Goal: Task Accomplishment & Management: Manage account settings

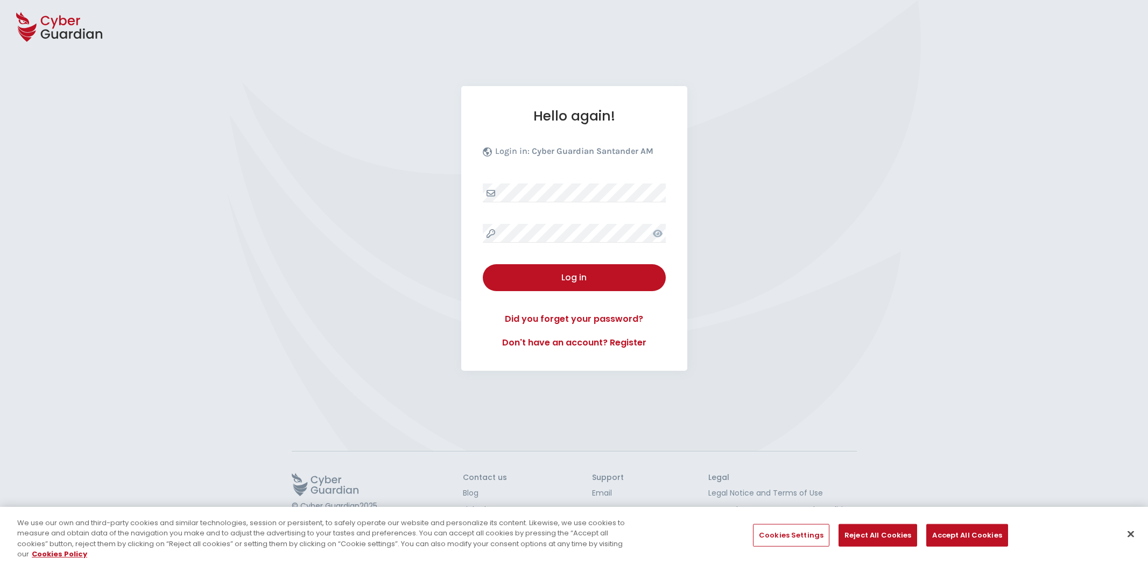
select select "English"
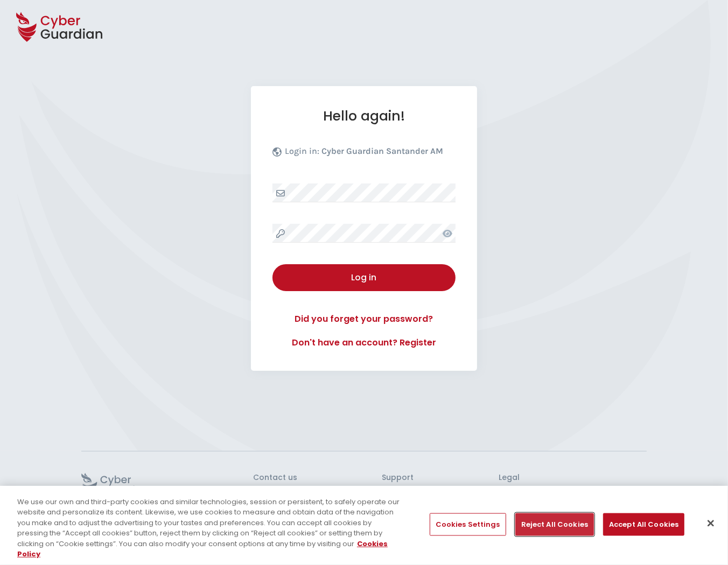
click at [551, 525] on button "Reject All Cookies" at bounding box center [554, 524] width 79 height 23
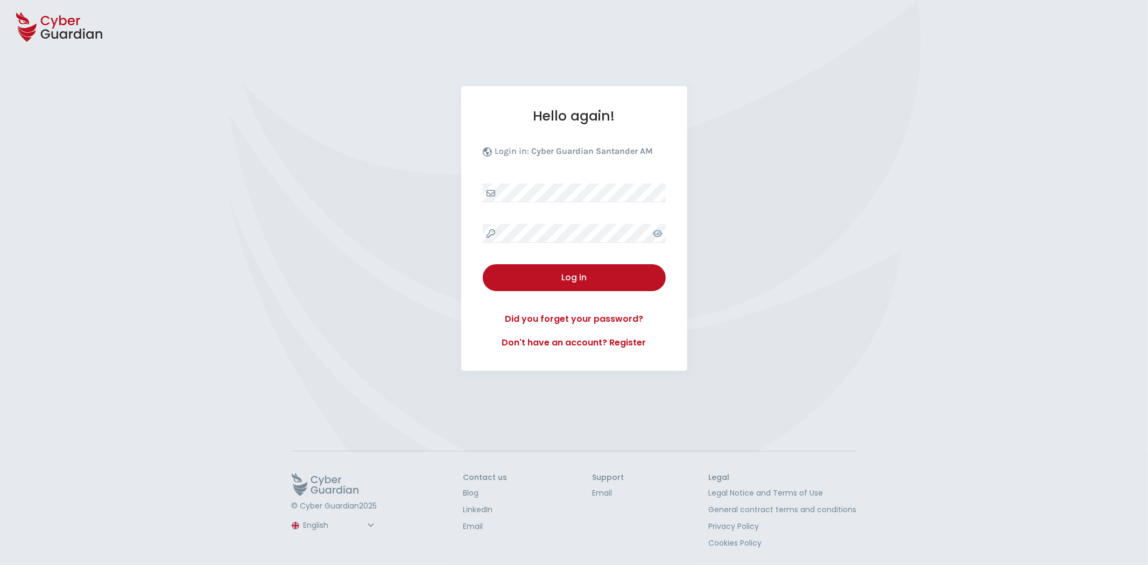
click at [585, 207] on div "Hello again! Login in: Cyber Guardian Santander AM Log in Did you forget your p…" at bounding box center [574, 228] width 226 height 285
click at [562, 280] on div "Log in" at bounding box center [574, 277] width 167 height 13
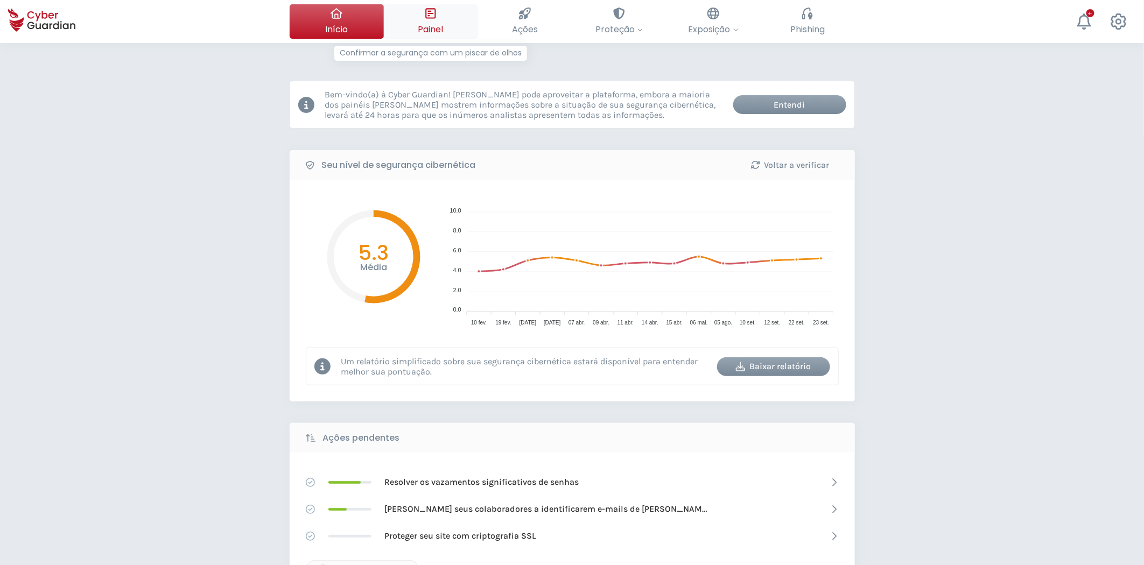
click at [440, 23] on button "Painel Confirmar a segurança com um piscar de olhos" at bounding box center [431, 21] width 94 height 34
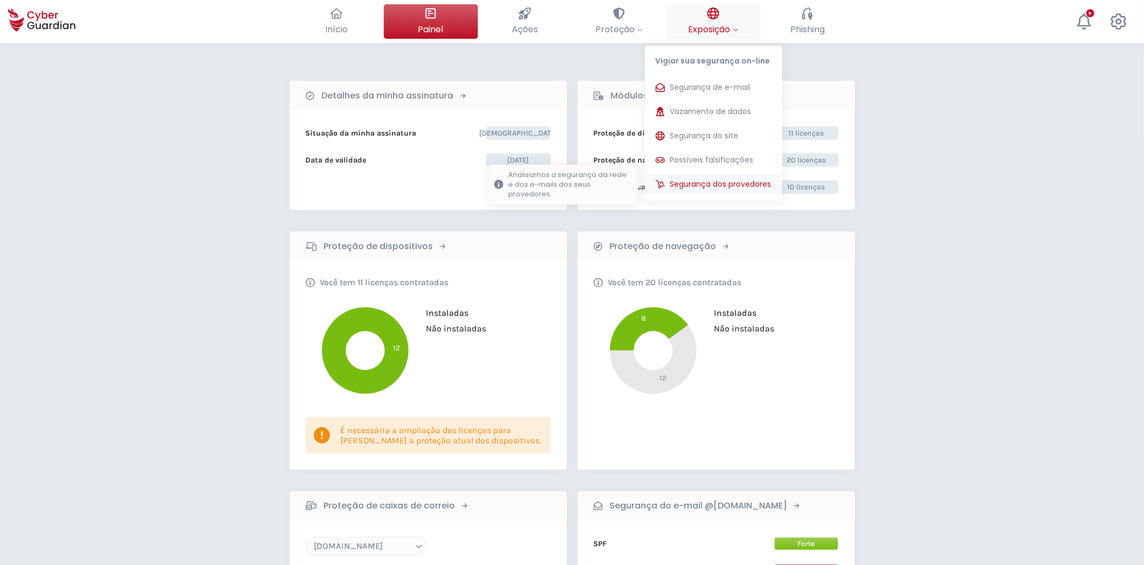
click at [732, 187] on span "Segurança dos provedores" at bounding box center [720, 184] width 101 height 11
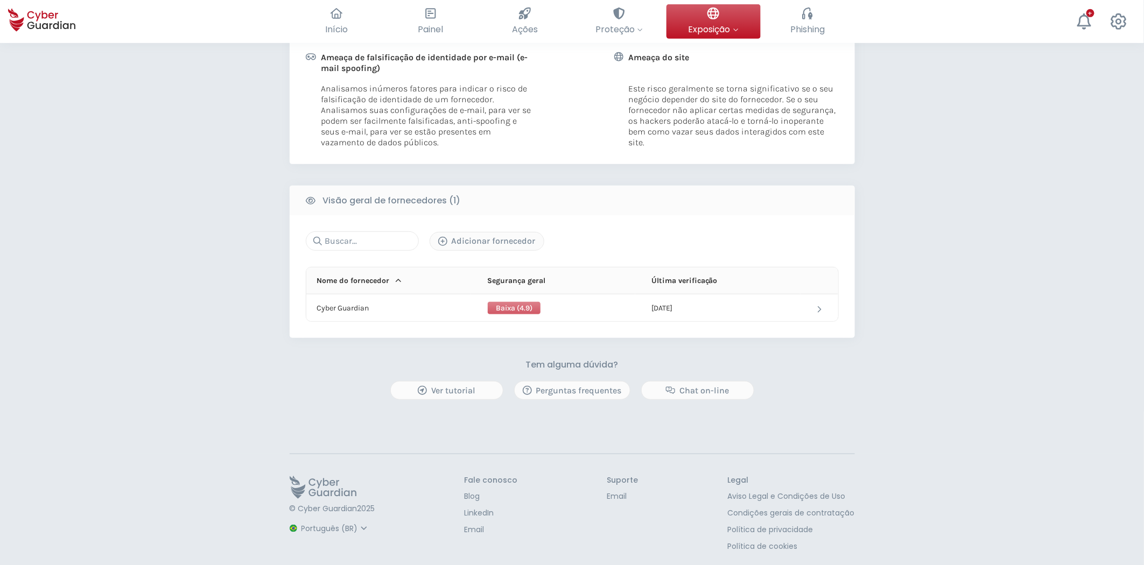
scroll to position [276, 0]
click at [324, 525] on select "Espanhol Inglês Português (BR)" at bounding box center [336, 525] width 72 height 19
click at [300, 527] on select "Espanhol Inglês Português (BR)" at bounding box center [336, 525] width 72 height 19
select select "Español"
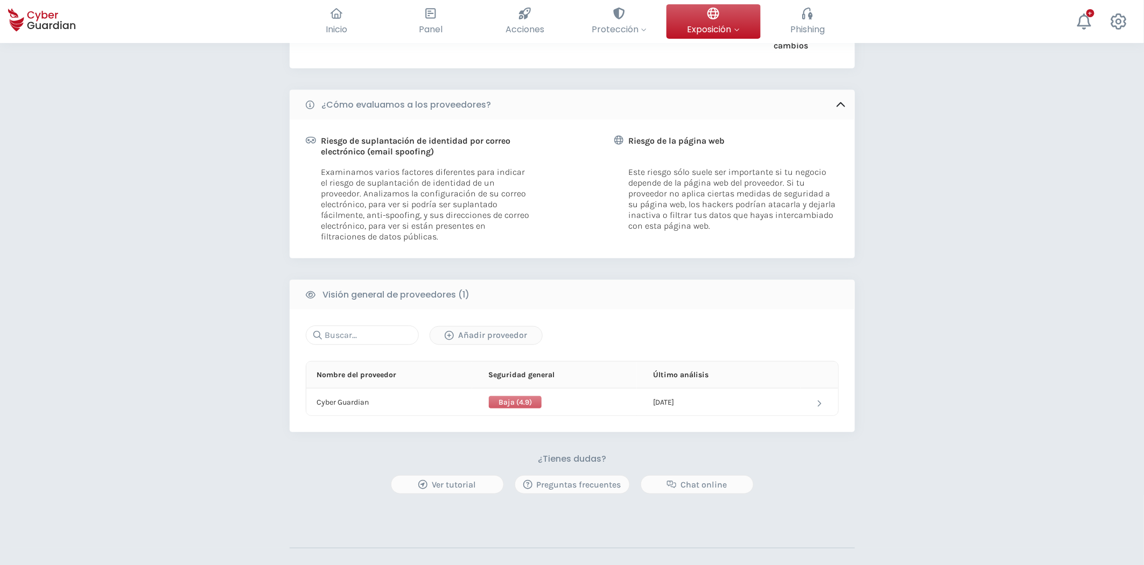
scroll to position [156, 0]
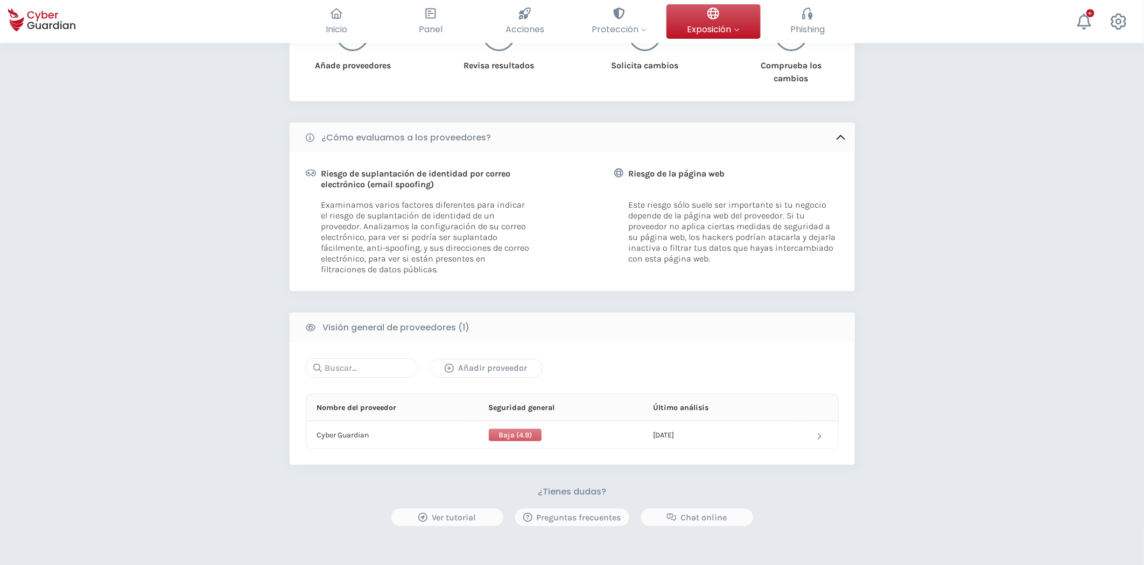
click at [480, 363] on div "Añadir proveedor" at bounding box center [486, 368] width 96 height 13
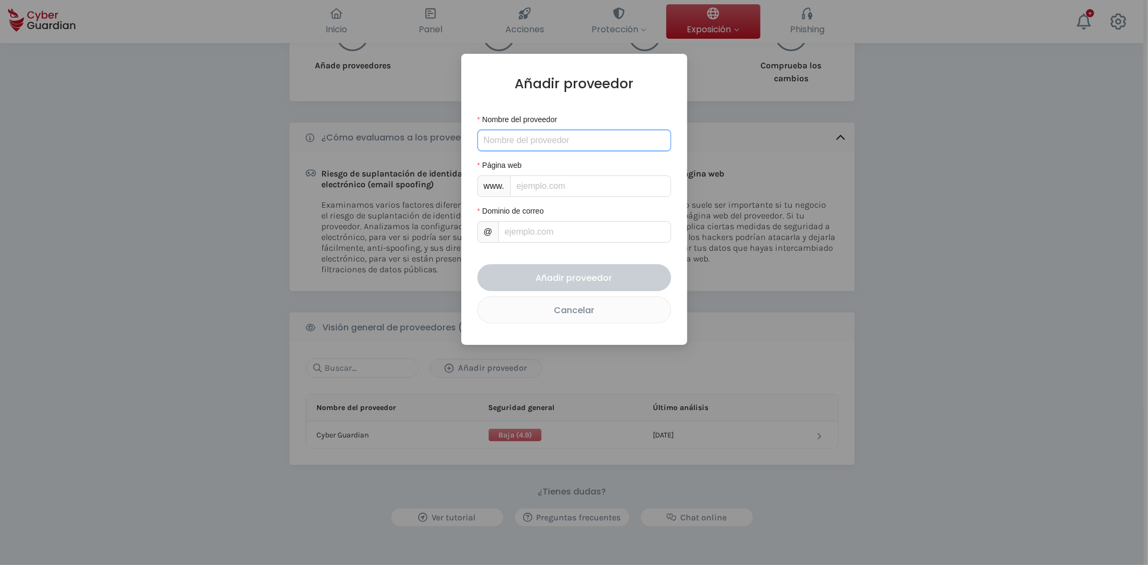
click at [560, 143] on input "Nombre del proveedor" at bounding box center [574, 141] width 194 height 22
type input "Google"
click at [565, 189] on input "Página web" at bounding box center [590, 186] width 161 height 22
type input "[DOMAIN_NAME]"
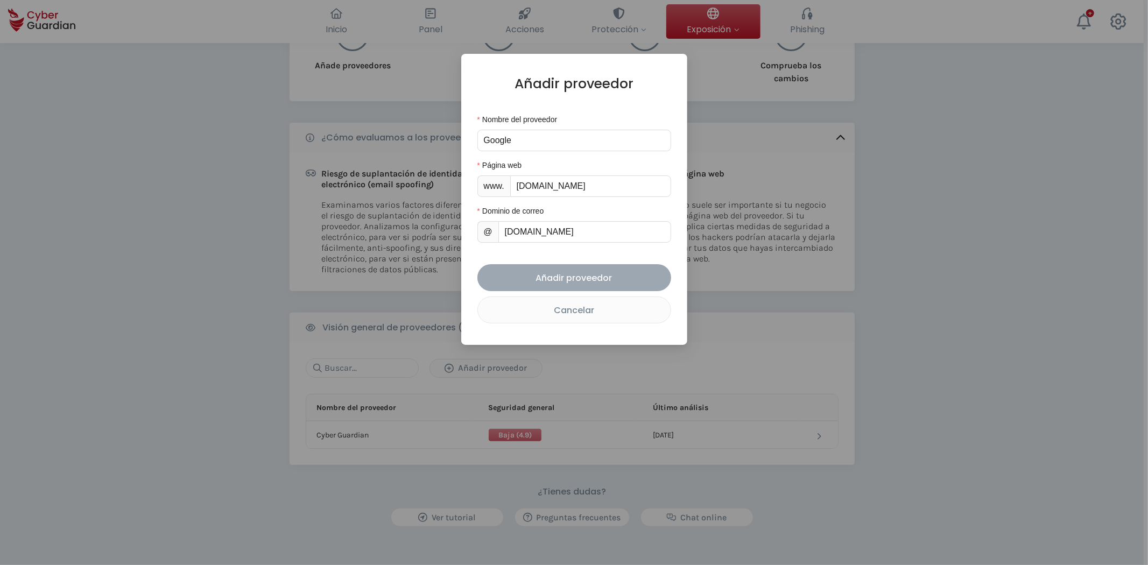
click at [572, 280] on div "Añadir proveedor" at bounding box center [574, 277] width 178 height 13
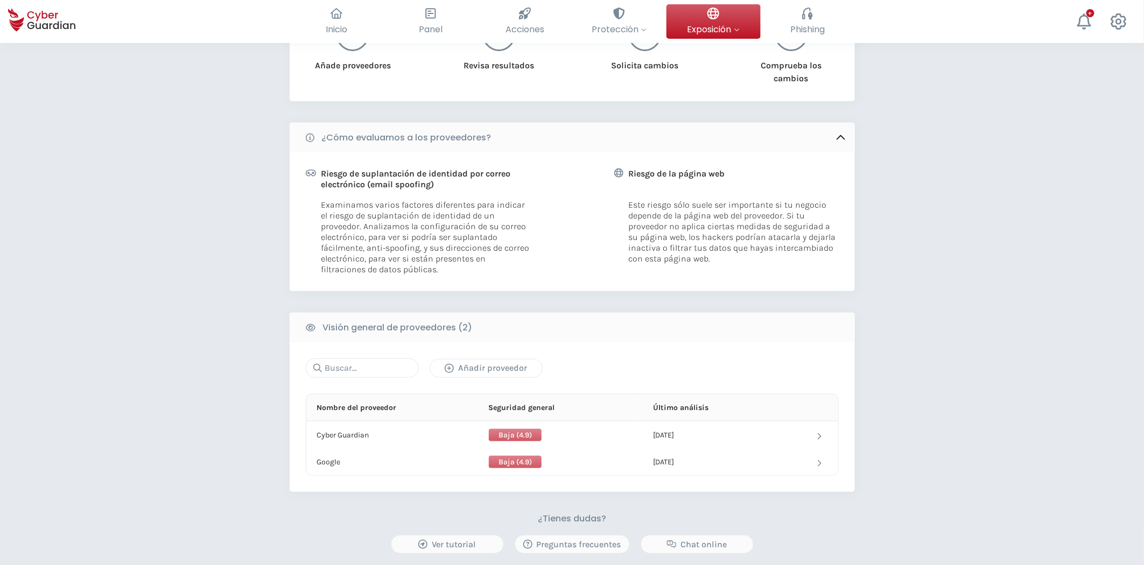
click at [476, 364] on div "Añadir proveedor" at bounding box center [486, 368] width 96 height 13
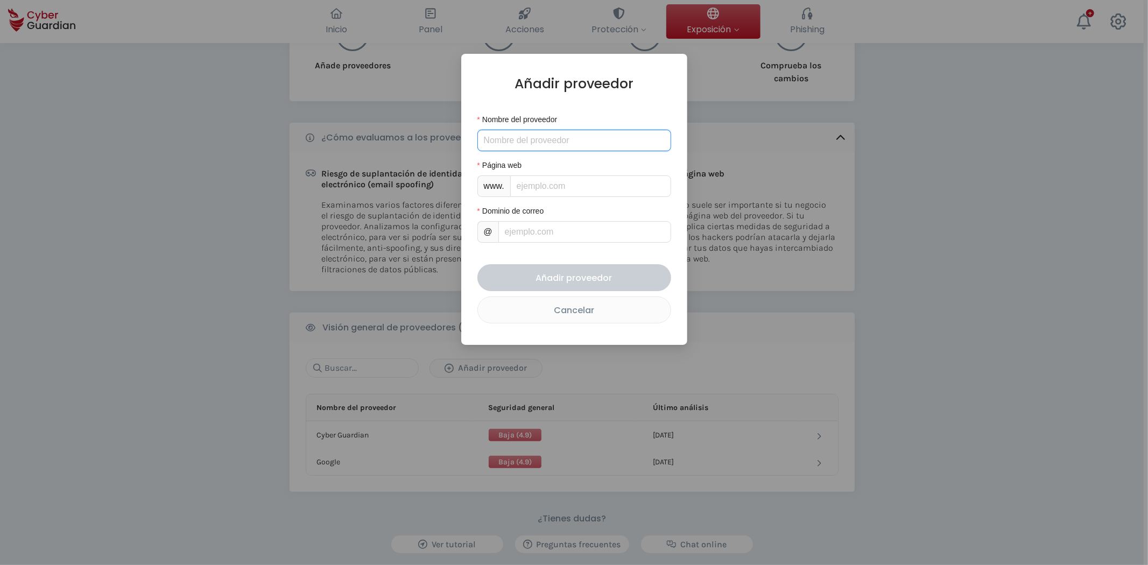
click at [525, 143] on input "Nombre del proveedor" at bounding box center [574, 141] width 194 height 22
type input "Amazon"
type input "a"
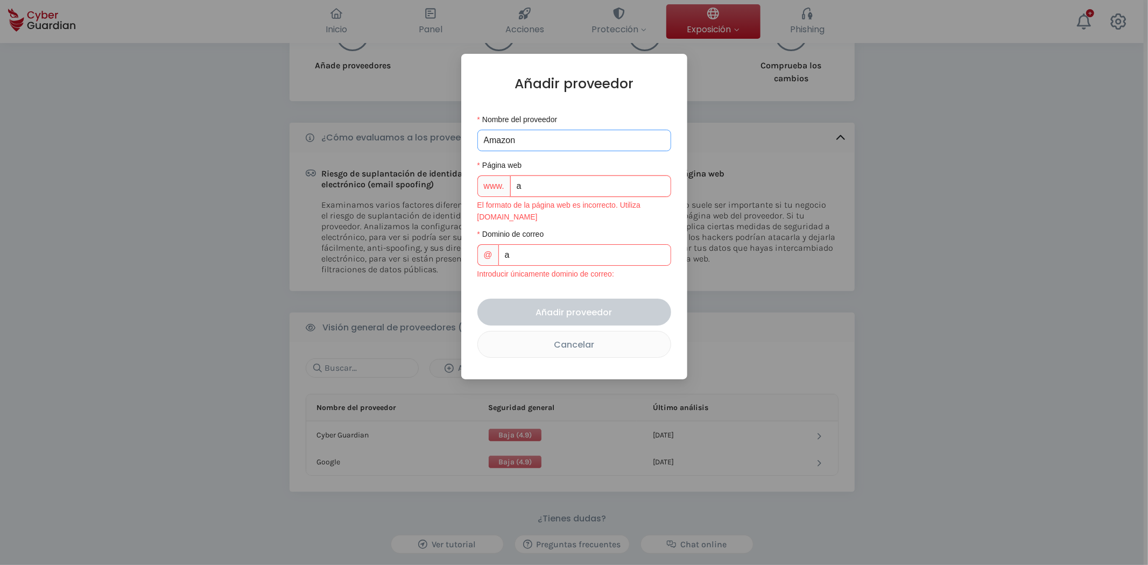
type input "am"
type input "ama"
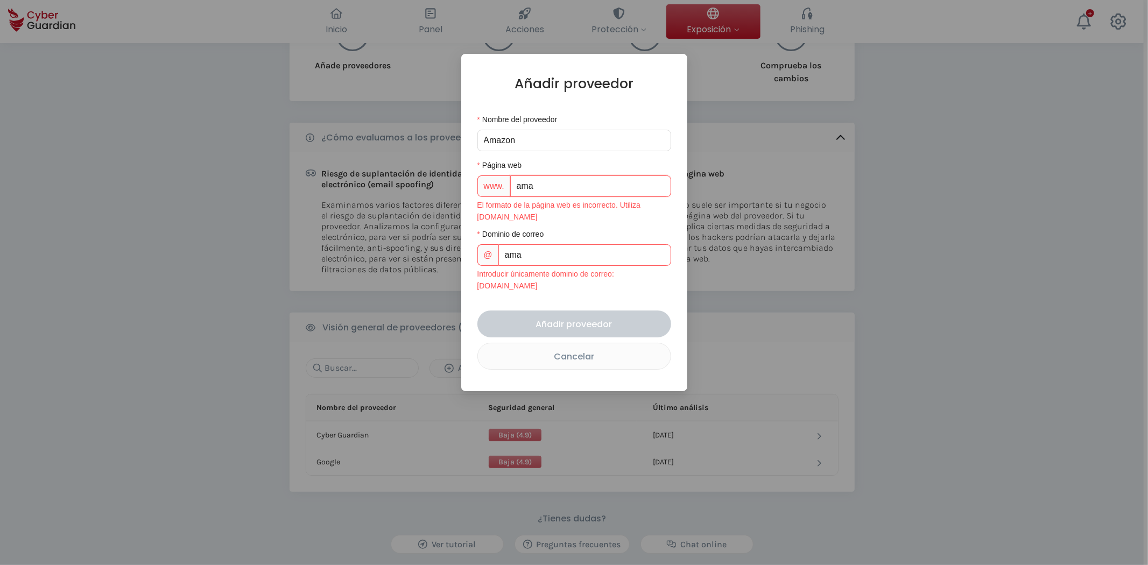
type input "[DOMAIN_NAME]"
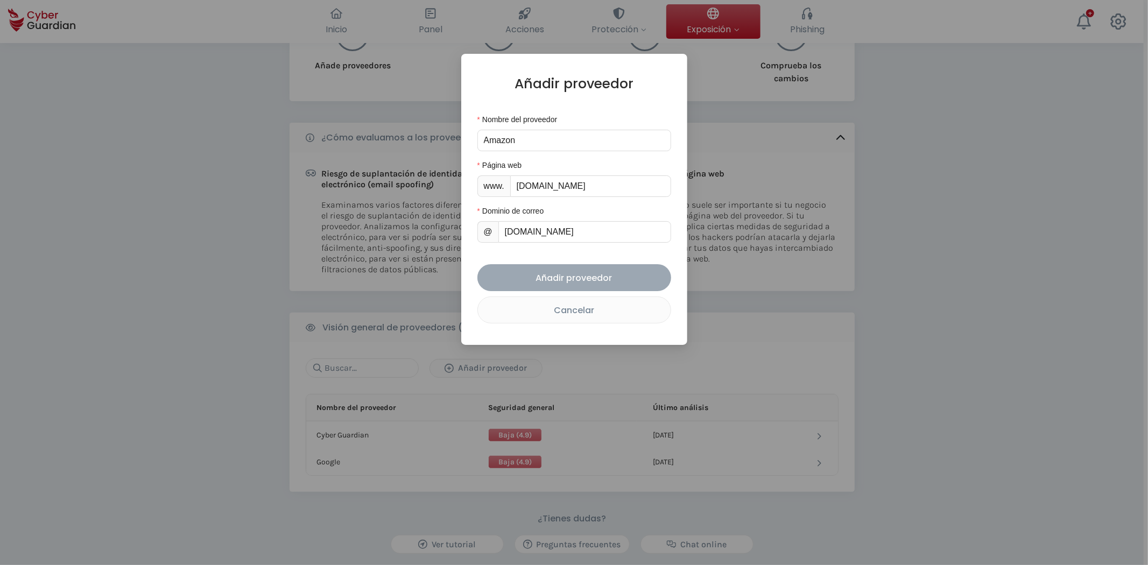
click at [590, 283] on div "Añadir proveedor" at bounding box center [574, 277] width 178 height 13
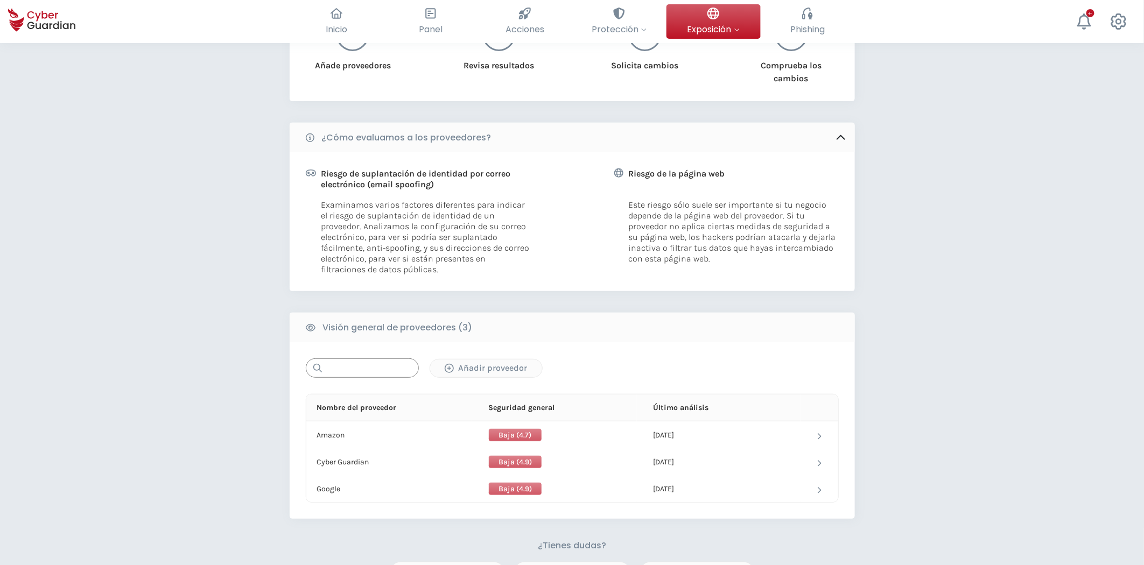
click at [366, 368] on input "text" at bounding box center [362, 367] width 113 height 19
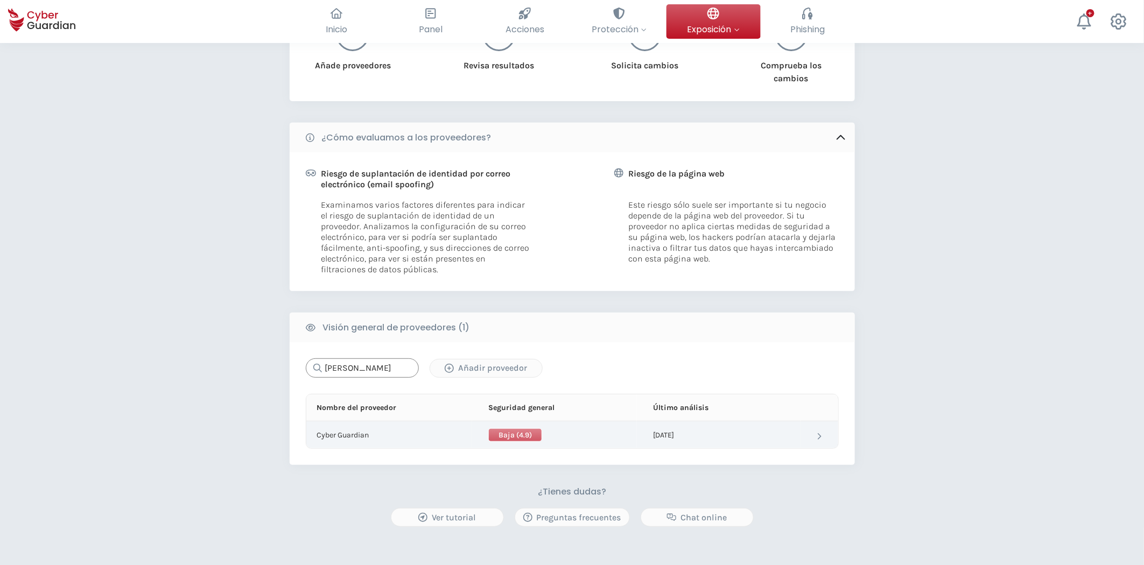
type input "[PERSON_NAME]"
click at [369, 432] on td "Cyber Guardian" at bounding box center [389, 434] width 166 height 27
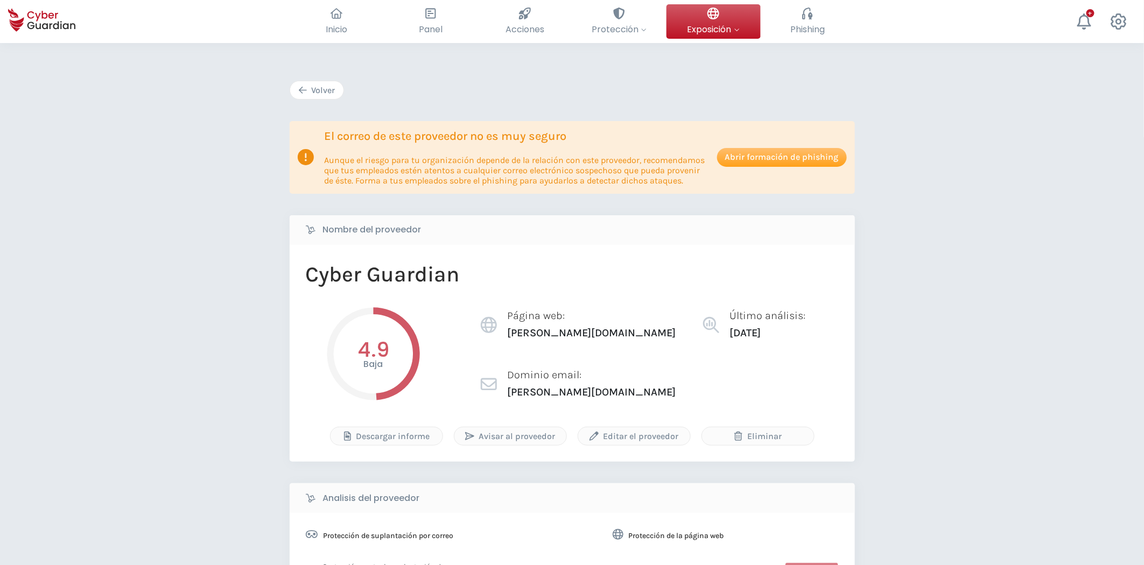
click at [320, 87] on div "Volver" at bounding box center [316, 90] width 37 height 13
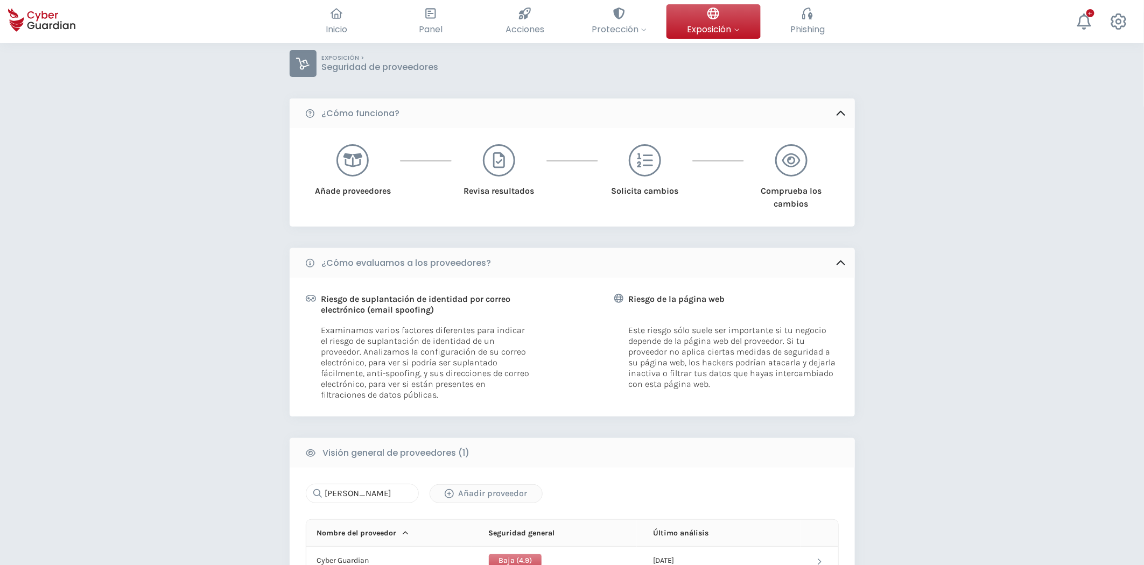
scroll to position [119, 0]
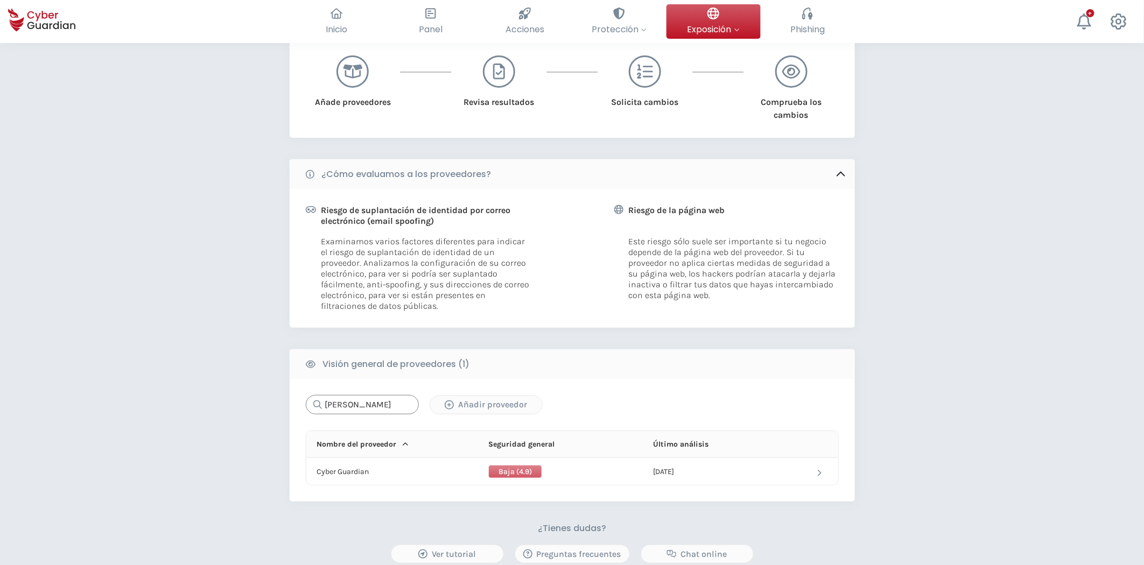
click at [391, 406] on input "[PERSON_NAME]" at bounding box center [362, 404] width 113 height 19
drag, startPoint x: 393, startPoint y: 402, endPoint x: 306, endPoint y: 402, distance: 87.7
click at [306, 402] on div "[PERSON_NAME]" at bounding box center [362, 404] width 113 height 19
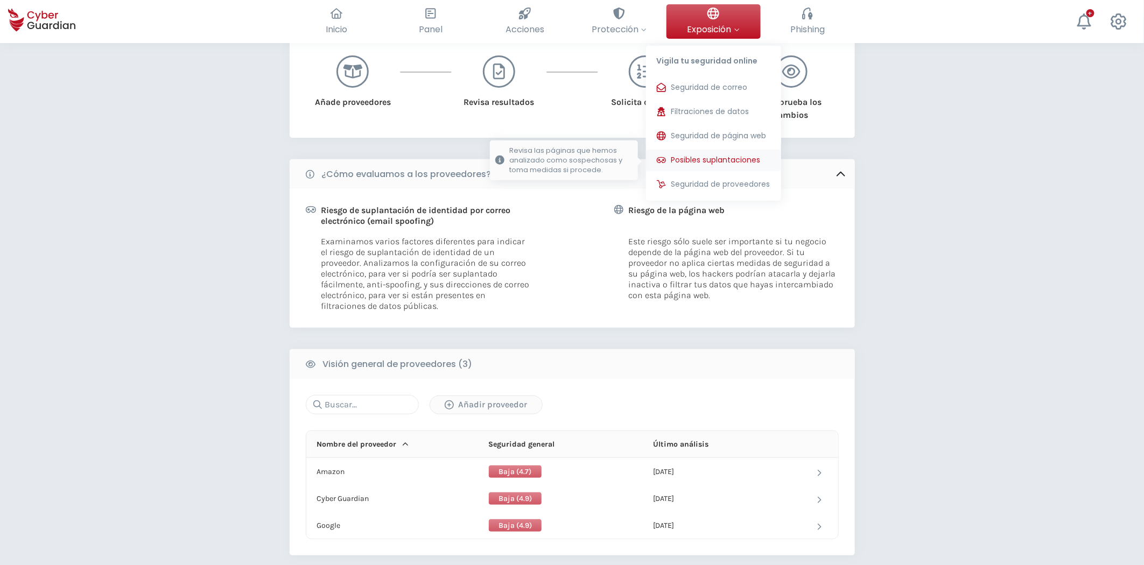
click at [723, 157] on span "Posibles suplantaciones" at bounding box center [715, 159] width 89 height 11
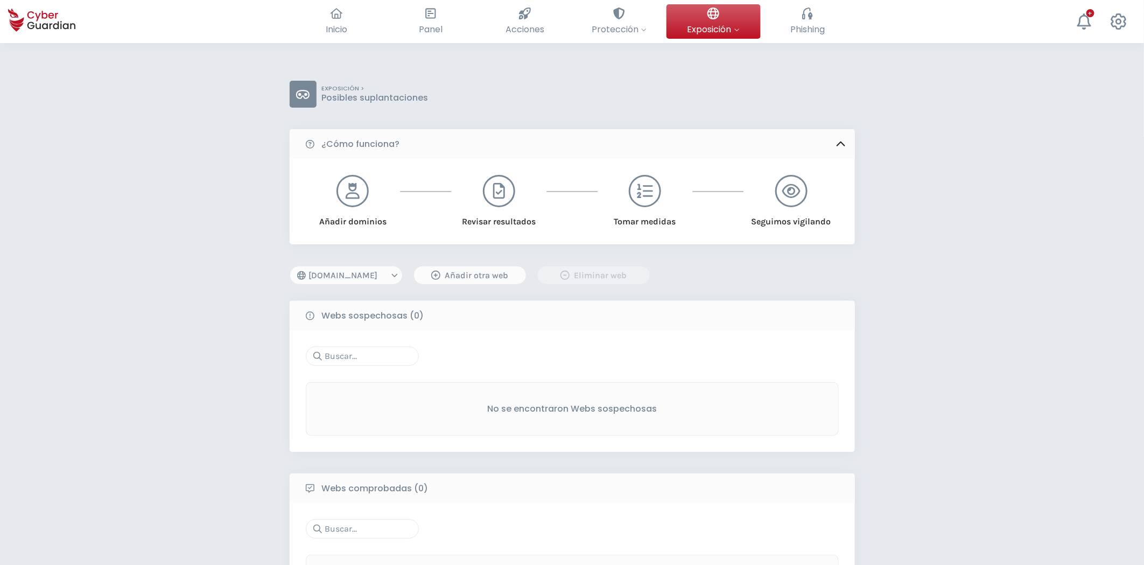
click at [394, 273] on select "[DOMAIN_NAME]" at bounding box center [346, 275] width 113 height 19
click at [383, 272] on select "[DOMAIN_NAME]" at bounding box center [346, 275] width 113 height 19
click at [497, 279] on div "Añadir otra web" at bounding box center [470, 275] width 96 height 13
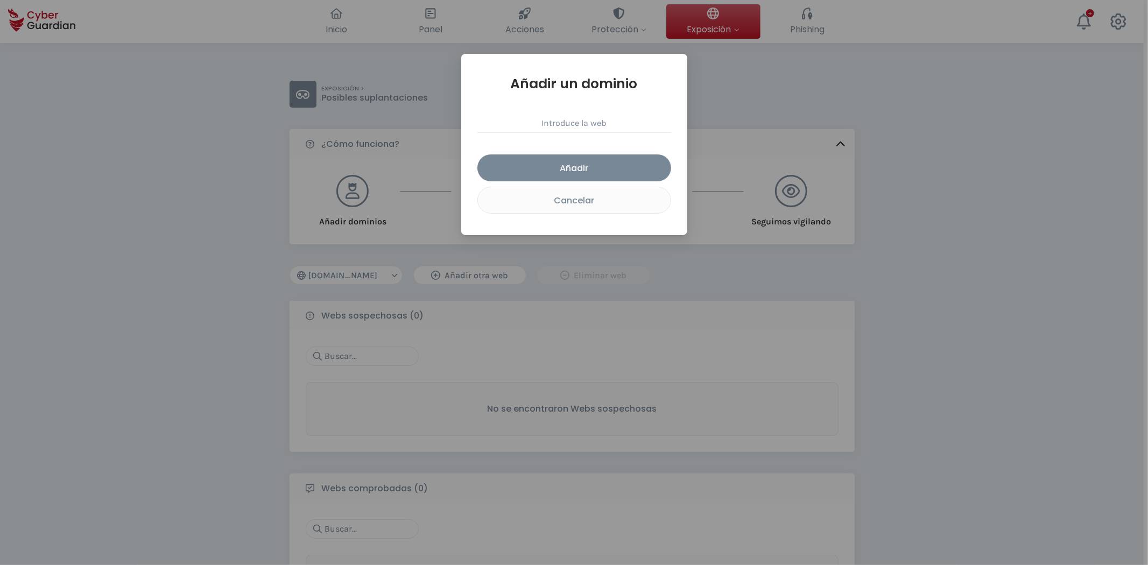
click at [560, 109] on div "Añadir un dominio Añadir Cancelar" at bounding box center [574, 144] width 194 height 138
click at [571, 125] on input "text" at bounding box center [574, 123] width 194 height 19
type input "[DOMAIN_NAME]"
click at [564, 164] on div "Añadir" at bounding box center [574, 167] width 178 height 13
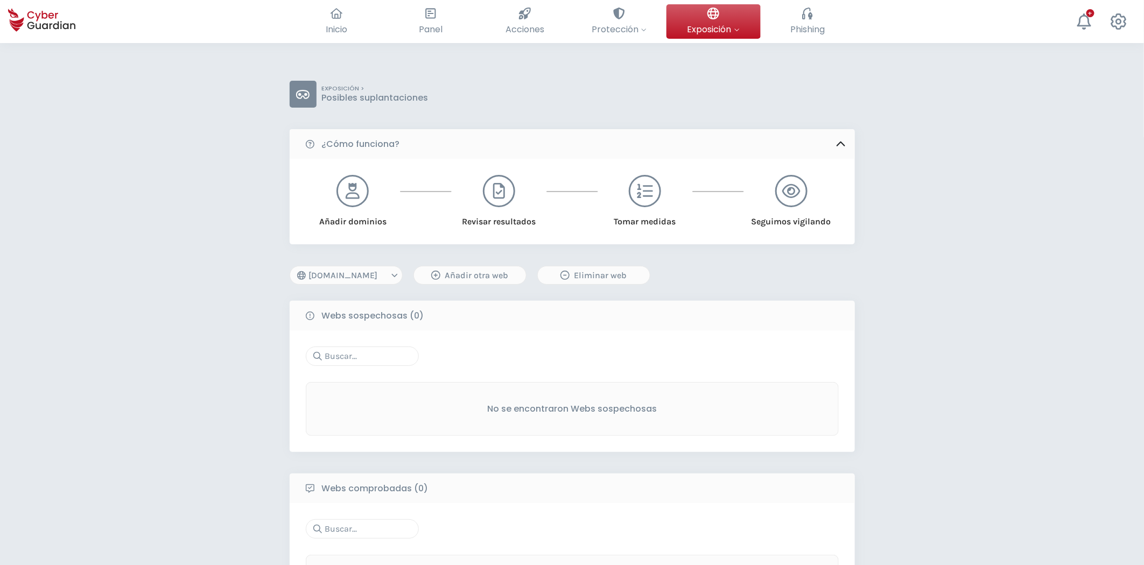
click at [375, 280] on select "[DOMAIN_NAME] [DOMAIN_NAME]" at bounding box center [346, 275] width 113 height 19
select select "[DOMAIN_NAME]"
click at [290, 266] on select "[DOMAIN_NAME] [DOMAIN_NAME]" at bounding box center [346, 275] width 113 height 19
click at [380, 271] on select "[DOMAIN_NAME] [DOMAIN_NAME]" at bounding box center [346, 275] width 113 height 19
click at [290, 266] on select "[DOMAIN_NAME] [DOMAIN_NAME]" at bounding box center [346, 275] width 113 height 19
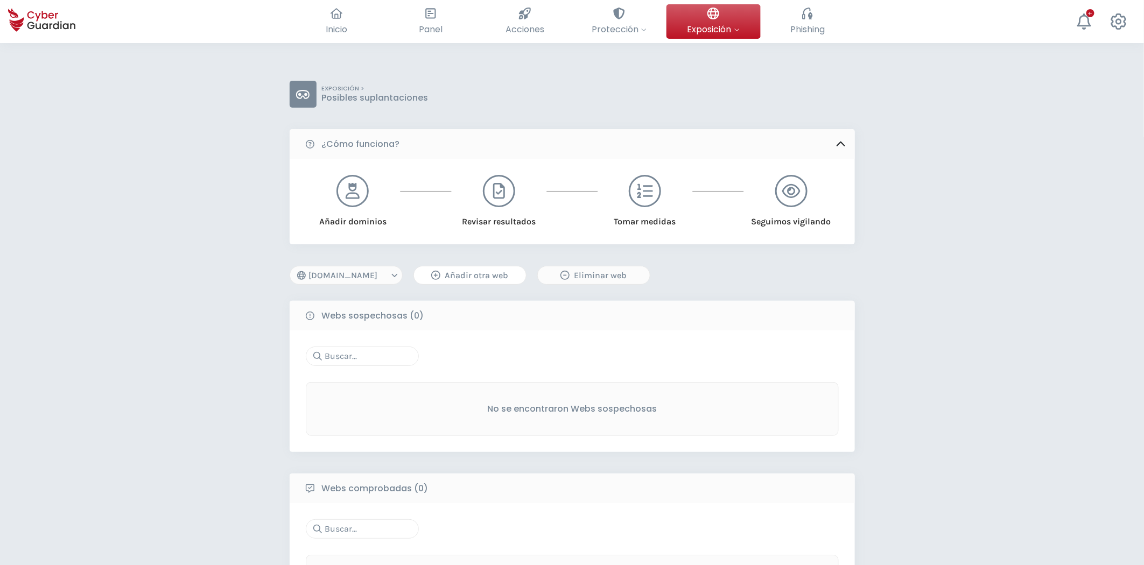
click at [445, 271] on div "Añadir otra web" at bounding box center [470, 275] width 96 height 13
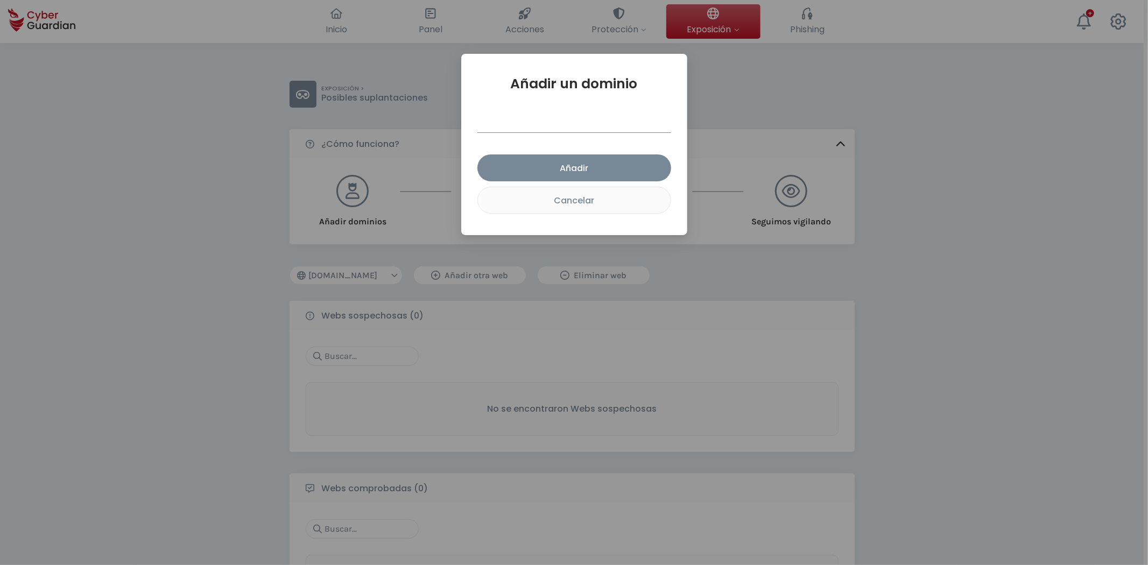
click at [561, 118] on input "text" at bounding box center [574, 123] width 194 height 19
type input "[DOMAIN_NAME]"
click at [539, 165] on div "Añadir" at bounding box center [574, 167] width 178 height 13
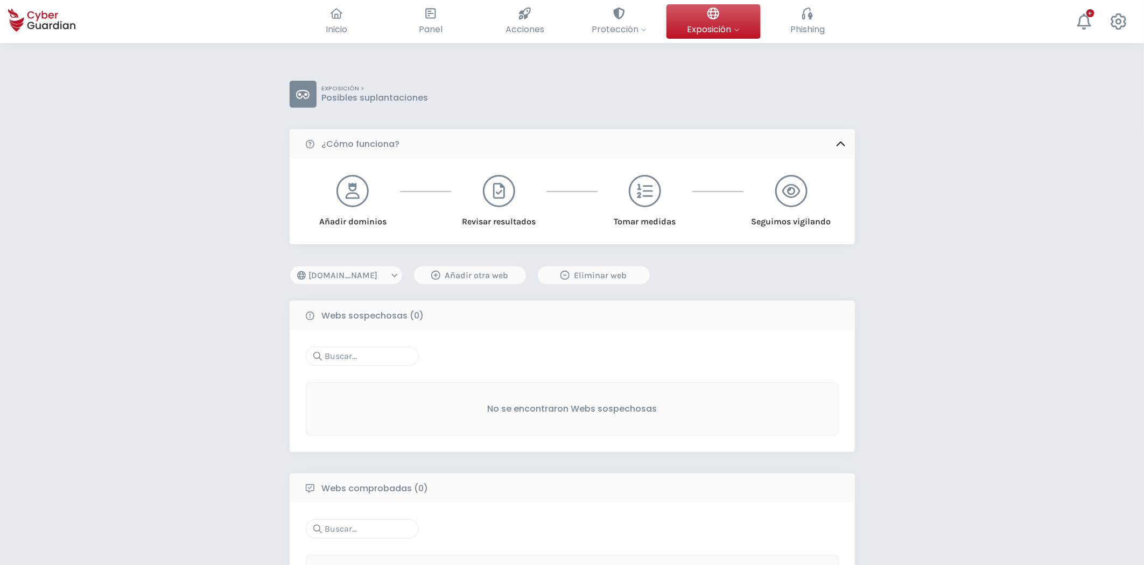
click at [379, 276] on select "[DOMAIN_NAME] [DOMAIN_NAME] [DOMAIN_NAME]" at bounding box center [346, 275] width 113 height 19
select select "[DOMAIN_NAME]"
click at [290, 266] on select "[DOMAIN_NAME] [DOMAIN_NAME] [DOMAIN_NAME]" at bounding box center [346, 275] width 113 height 19
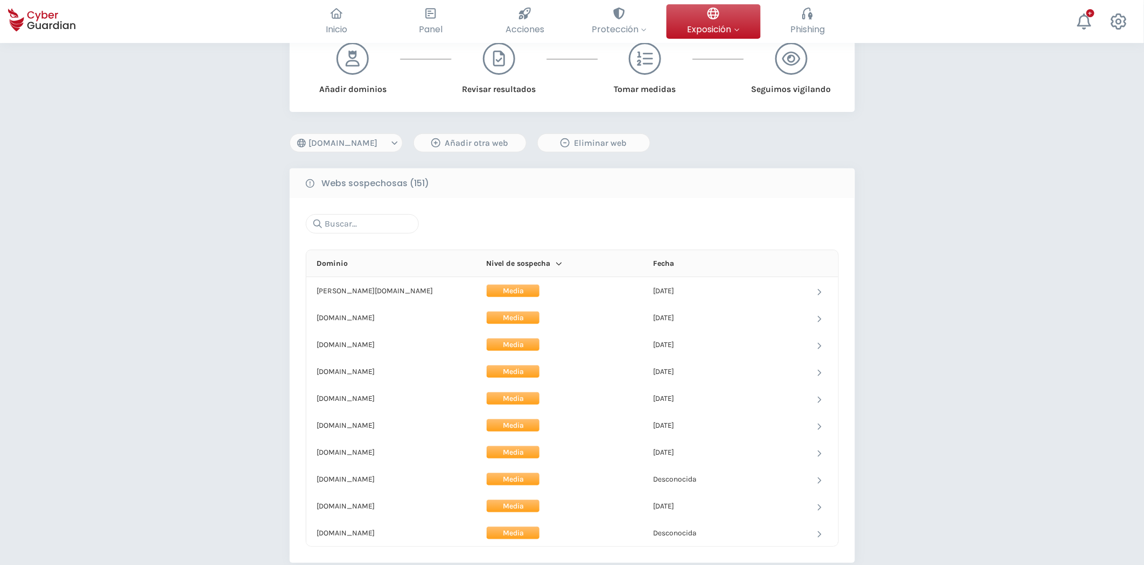
scroll to position [179, 0]
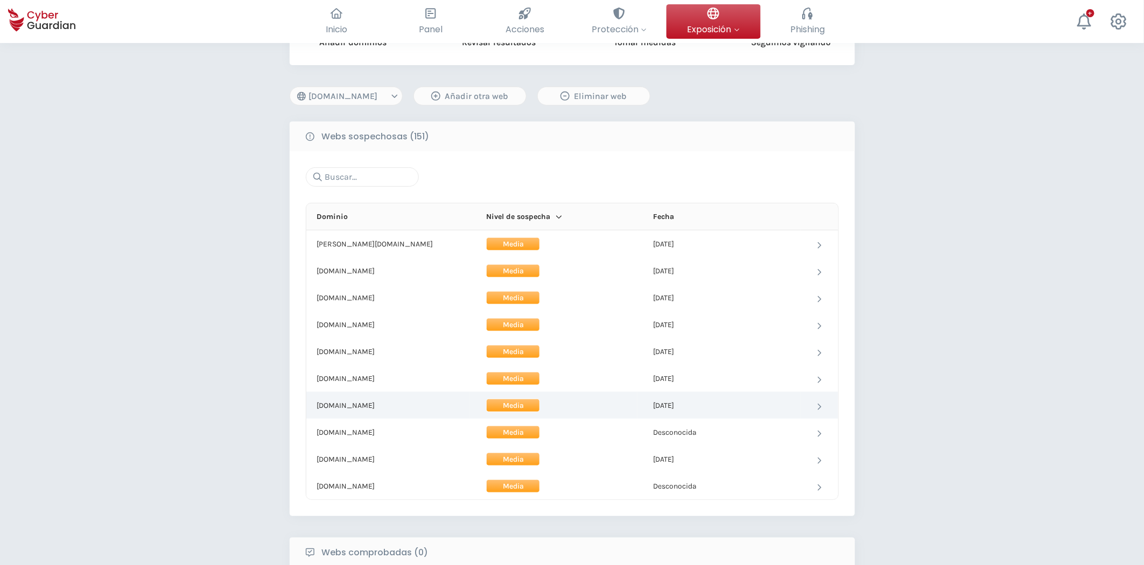
click at [362, 407] on td "[DOMAIN_NAME]" at bounding box center [388, 405] width 164 height 27
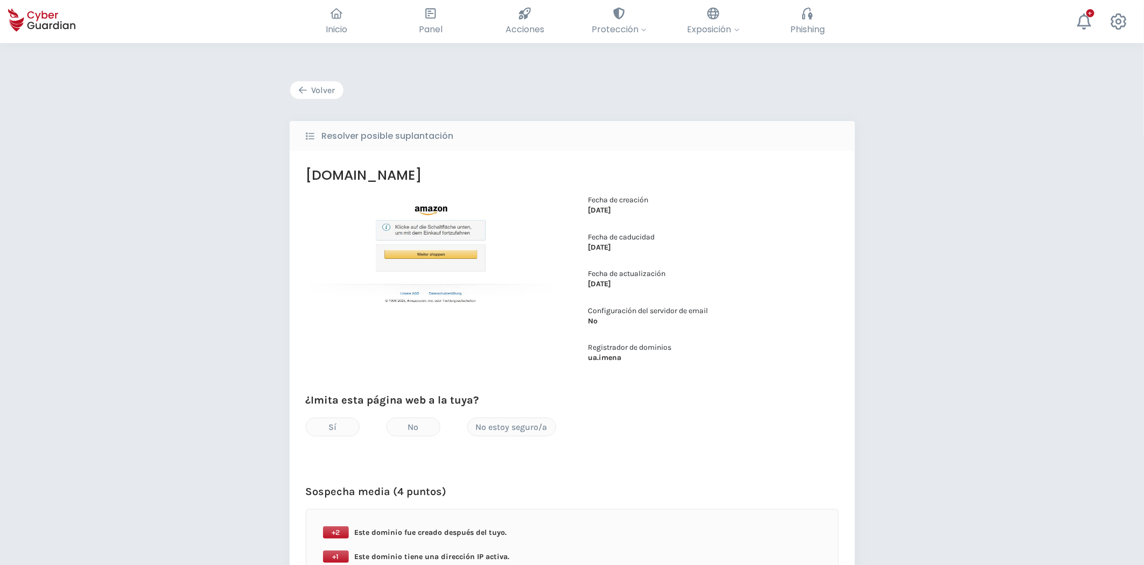
click at [320, 90] on div "Volver" at bounding box center [316, 90] width 37 height 13
select select "[DOMAIN_NAME]"
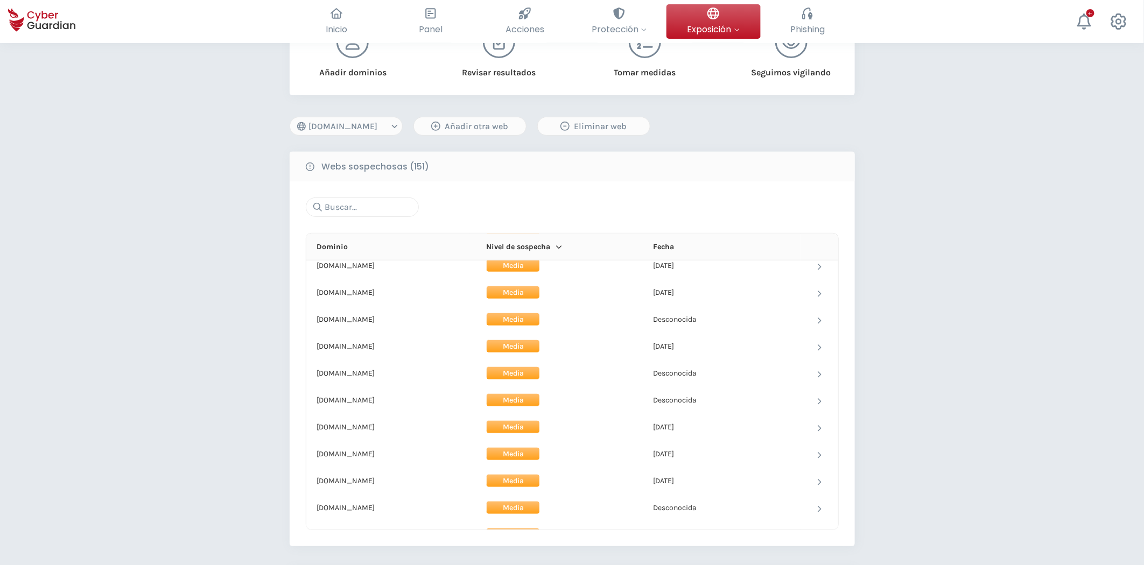
scroll to position [119, 0]
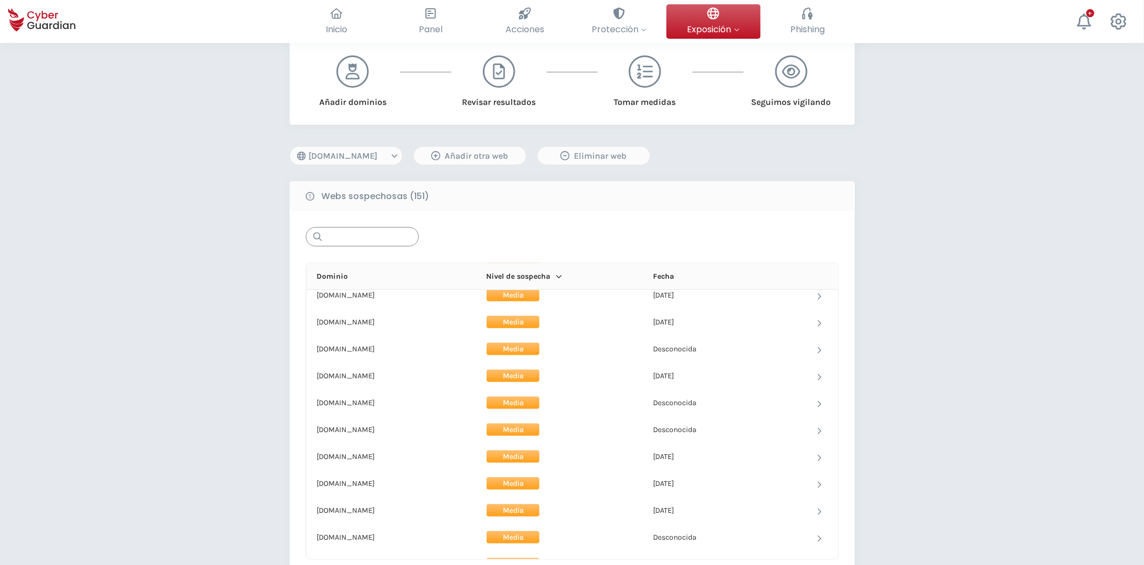
click at [344, 240] on input "text" at bounding box center [362, 236] width 113 height 19
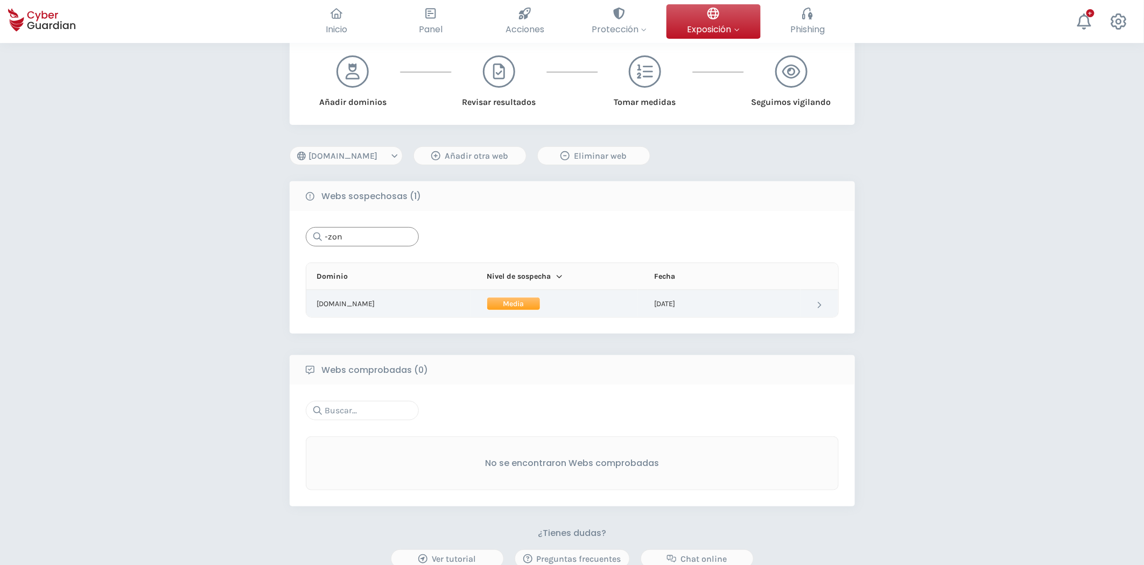
type input "-zon"
click at [412, 298] on td "[DOMAIN_NAME]" at bounding box center [388, 303] width 165 height 27
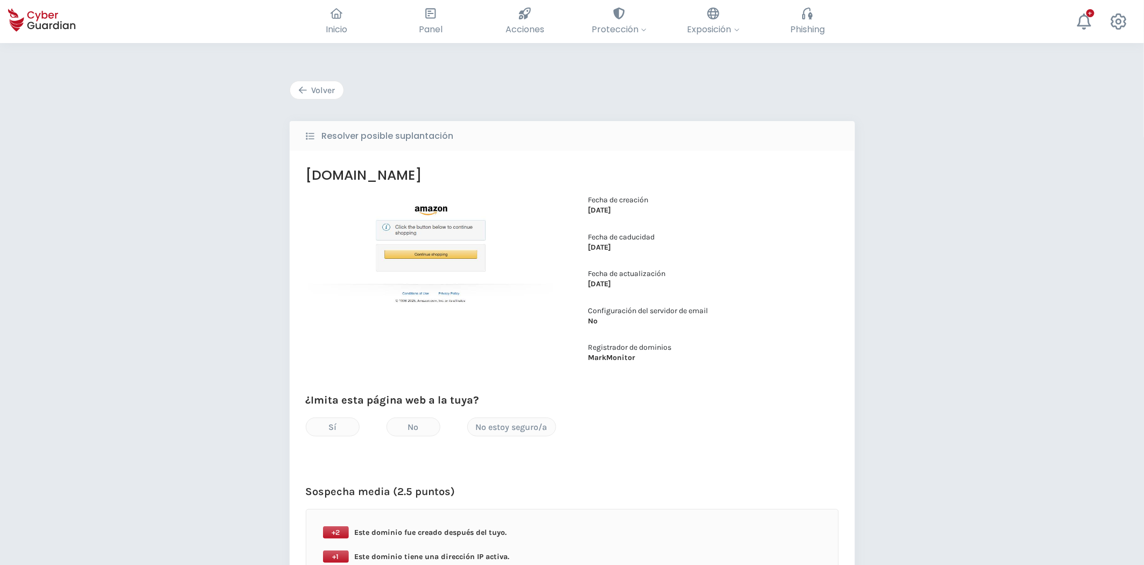
click at [336, 90] on button "Volver" at bounding box center [317, 90] width 54 height 19
select select "[DOMAIN_NAME]"
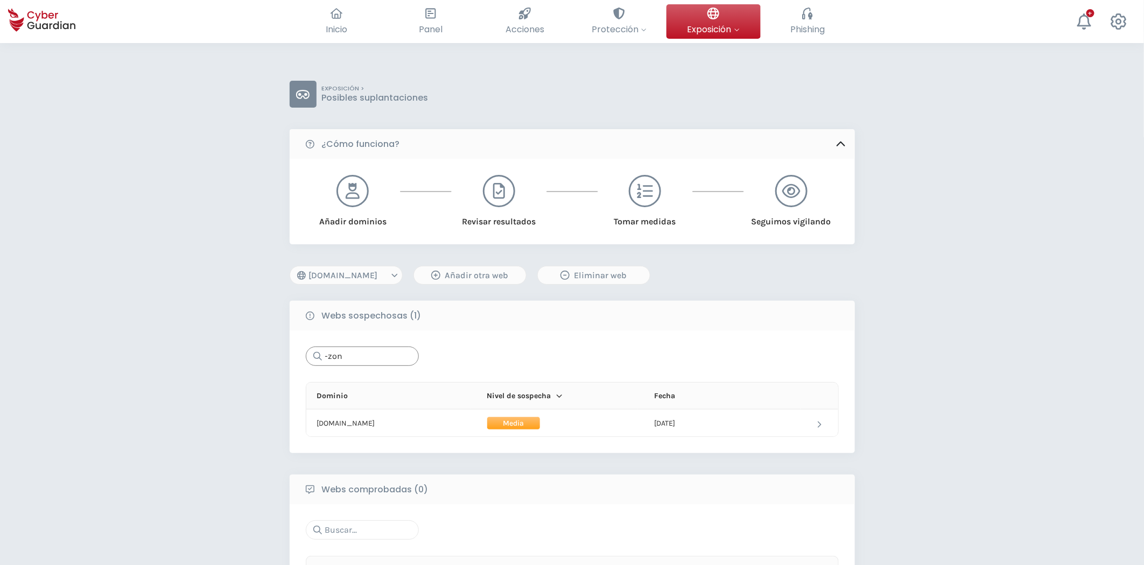
click at [372, 351] on input "-zon" at bounding box center [362, 356] width 113 height 19
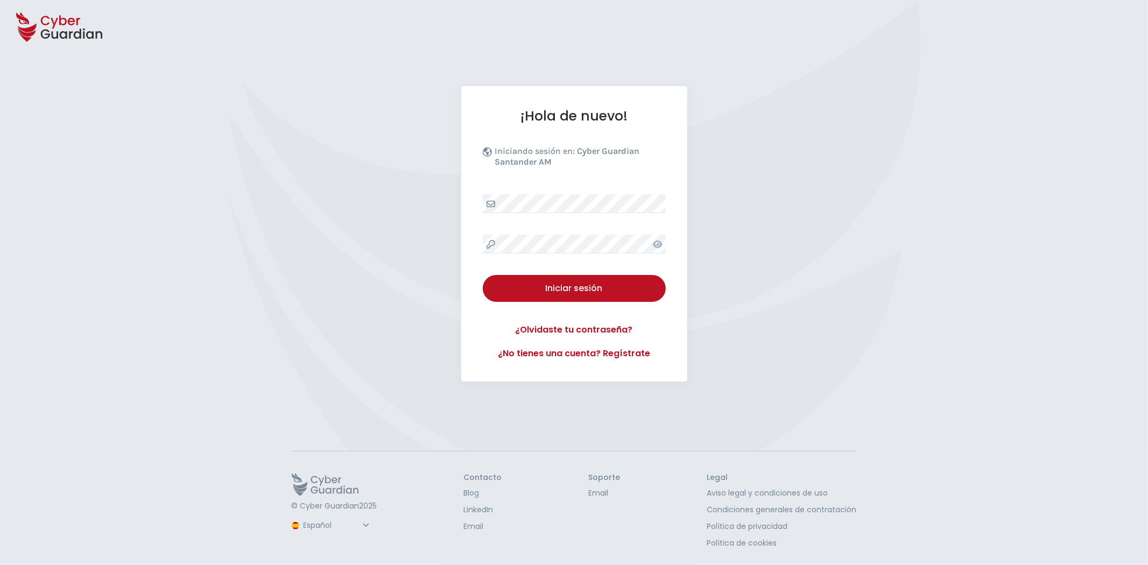
click at [65, 38] on icon at bounding box center [64, 35] width 8 height 8
